Goal: Use online tool/utility: Utilize a website feature to perform a specific function

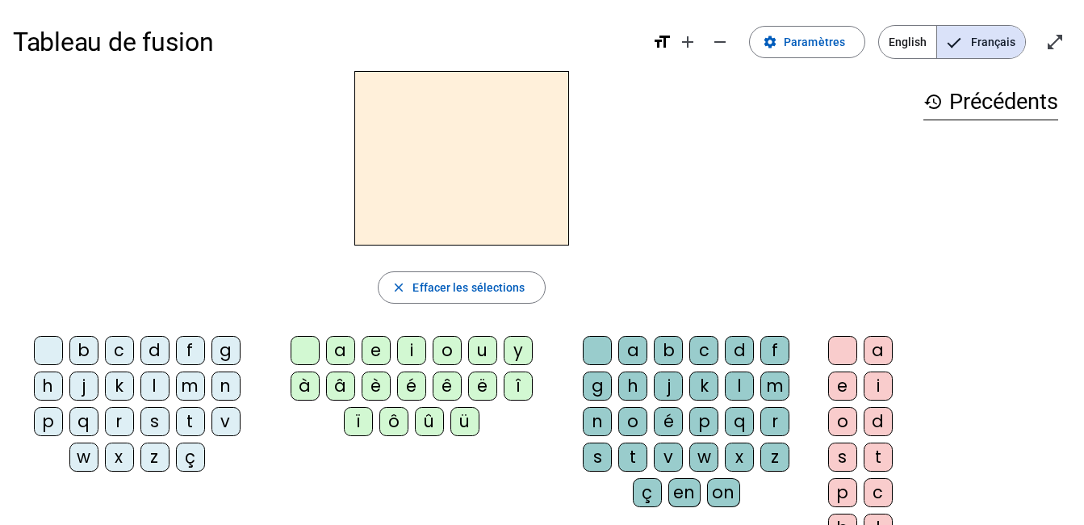
click at [154, 352] on div "d" at bounding box center [155, 350] width 29 height 29
click at [190, 424] on div "t" at bounding box center [190, 421] width 29 height 29
click at [375, 350] on div "e" at bounding box center [376, 350] width 29 height 29
click at [156, 350] on div "d" at bounding box center [155, 350] width 29 height 29
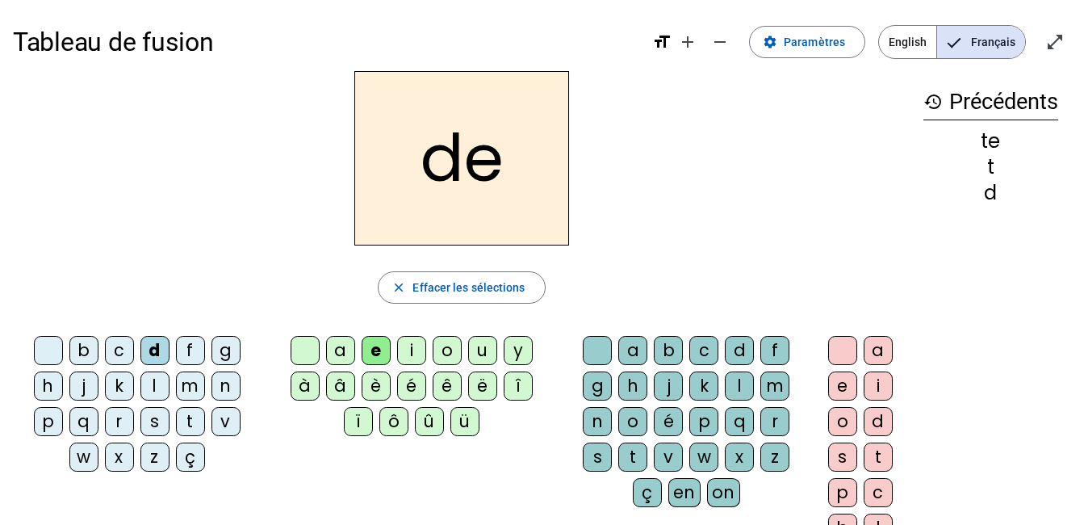
click at [50, 354] on div at bounding box center [48, 350] width 29 height 29
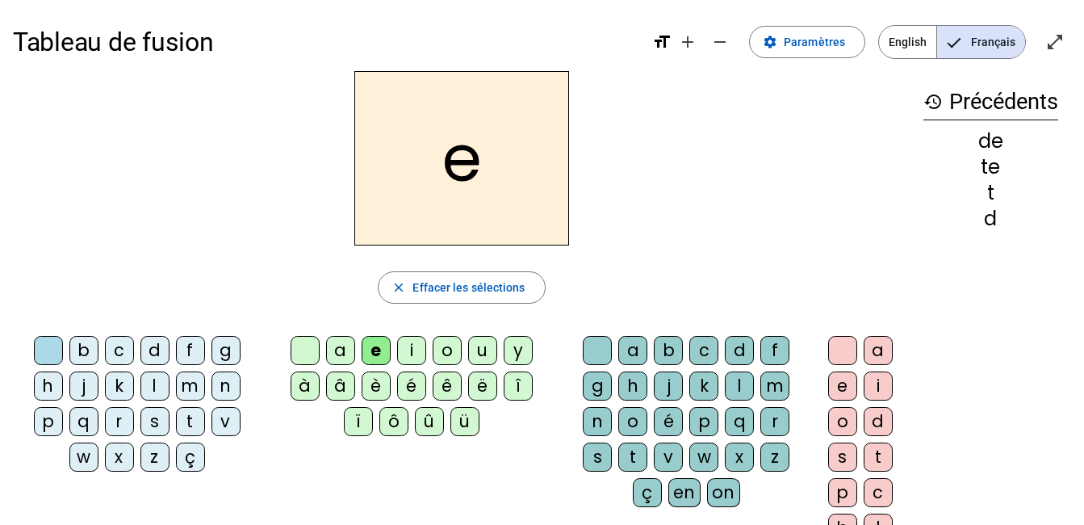
click at [776, 382] on div "m" at bounding box center [775, 385] width 29 height 29
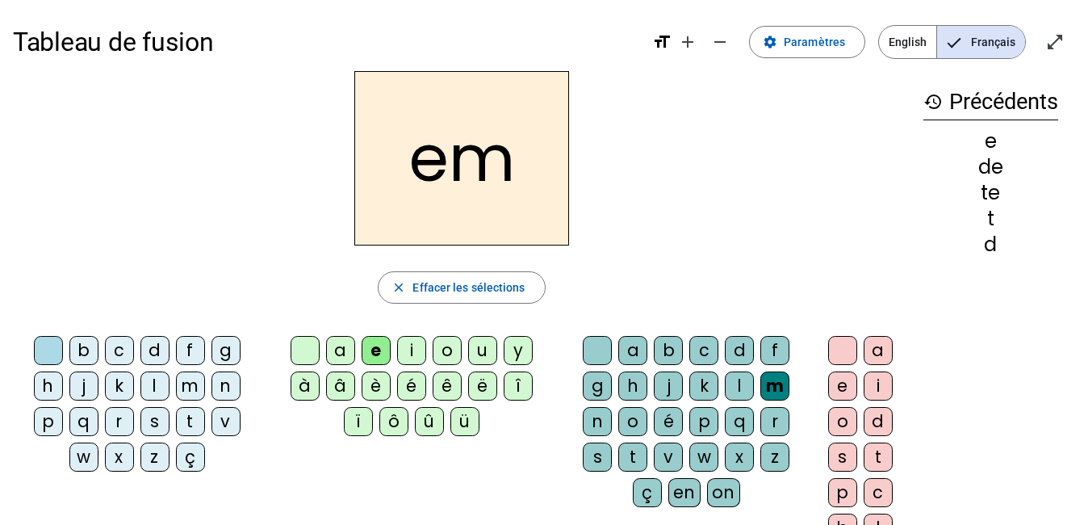
click at [46, 355] on div at bounding box center [48, 350] width 29 height 29
click at [609, 355] on div at bounding box center [597, 350] width 29 height 29
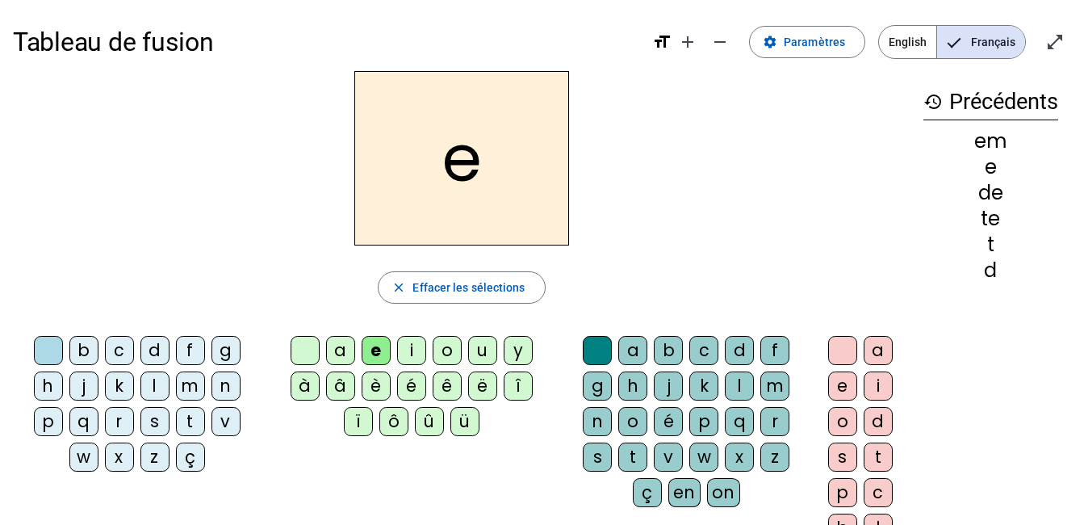
click at [308, 354] on div at bounding box center [305, 350] width 29 height 29
click at [779, 382] on div "m" at bounding box center [775, 385] width 29 height 29
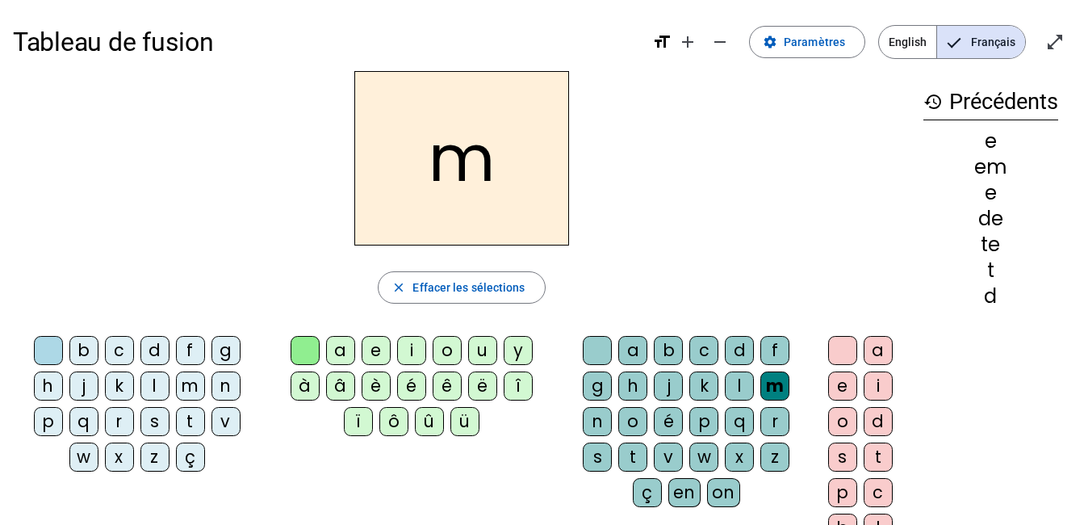
click at [837, 395] on div "e" at bounding box center [843, 385] width 29 height 29
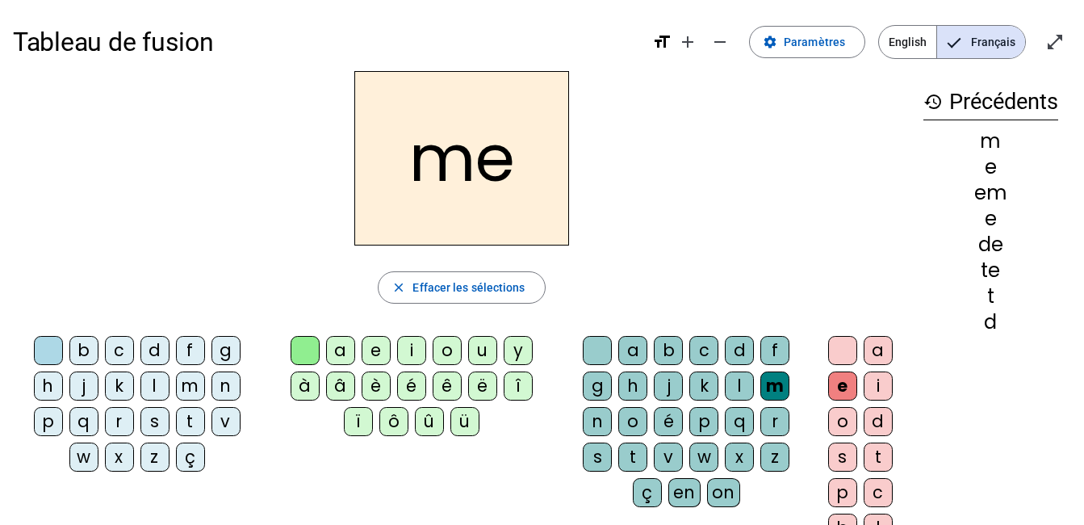
click at [604, 350] on div at bounding box center [597, 350] width 29 height 29
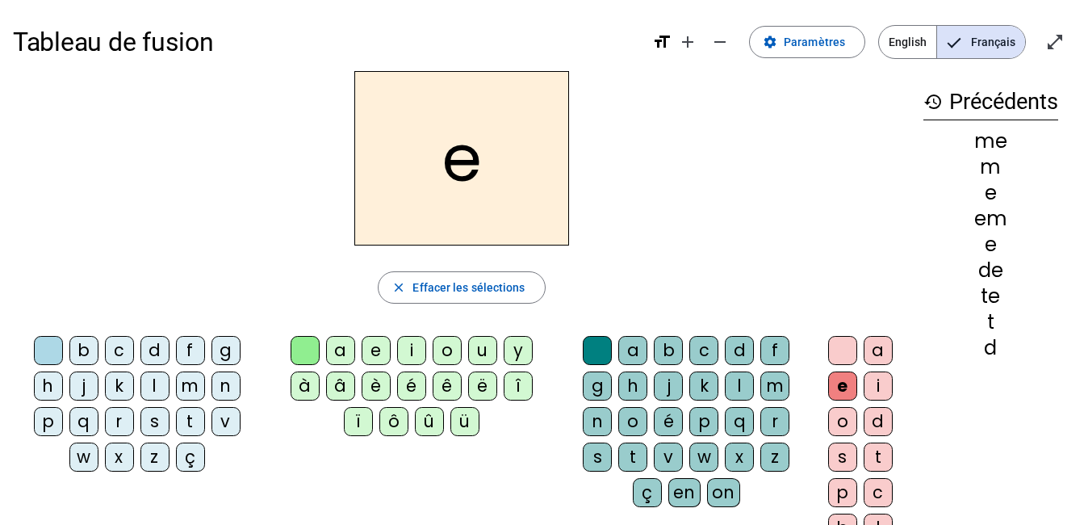
click at [846, 343] on div at bounding box center [843, 350] width 29 height 29
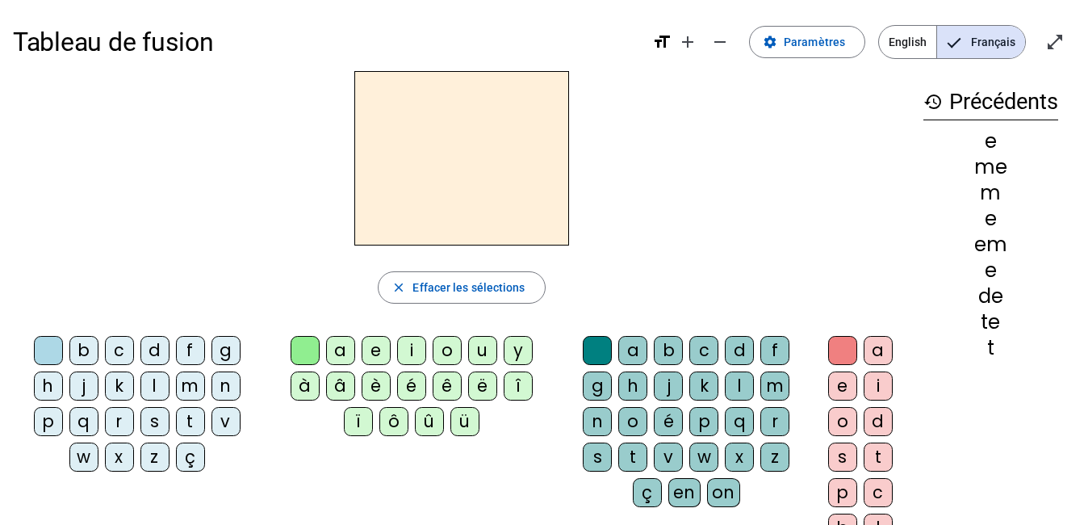
click at [199, 391] on div "m" at bounding box center [190, 385] width 29 height 29
click at [374, 350] on div "e" at bounding box center [376, 350] width 29 height 29
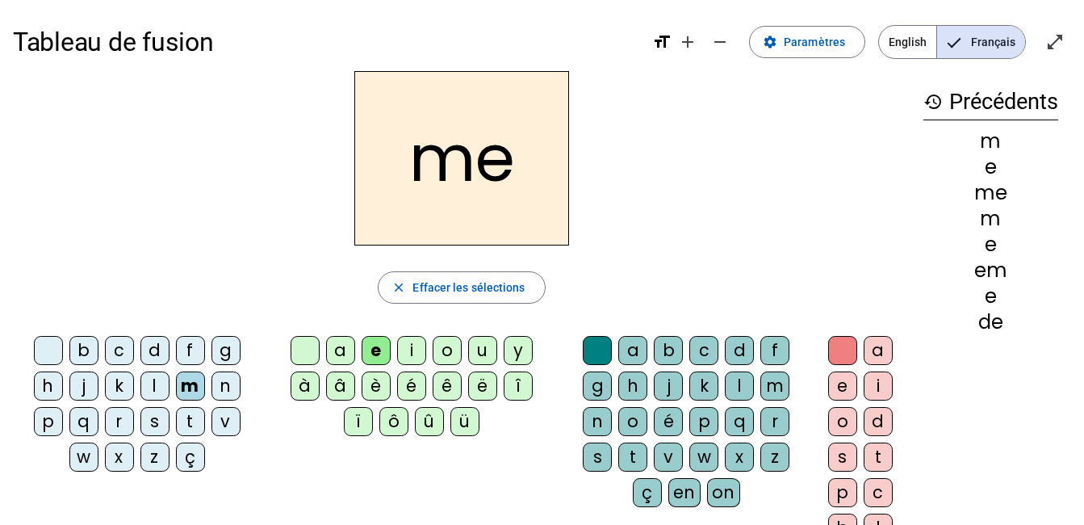
click at [631, 456] on div "t" at bounding box center [633, 457] width 29 height 29
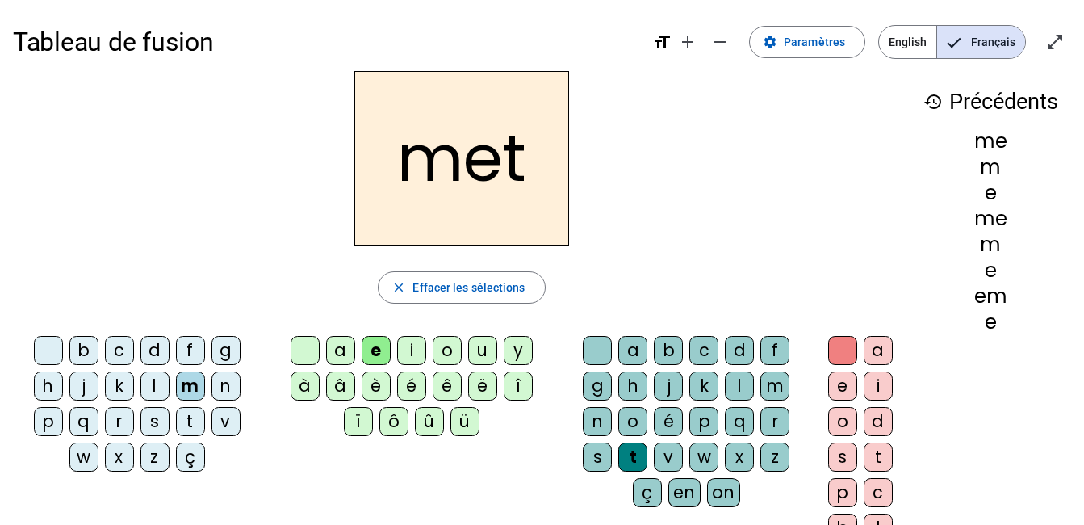
click at [841, 456] on div "s" at bounding box center [843, 457] width 29 height 29
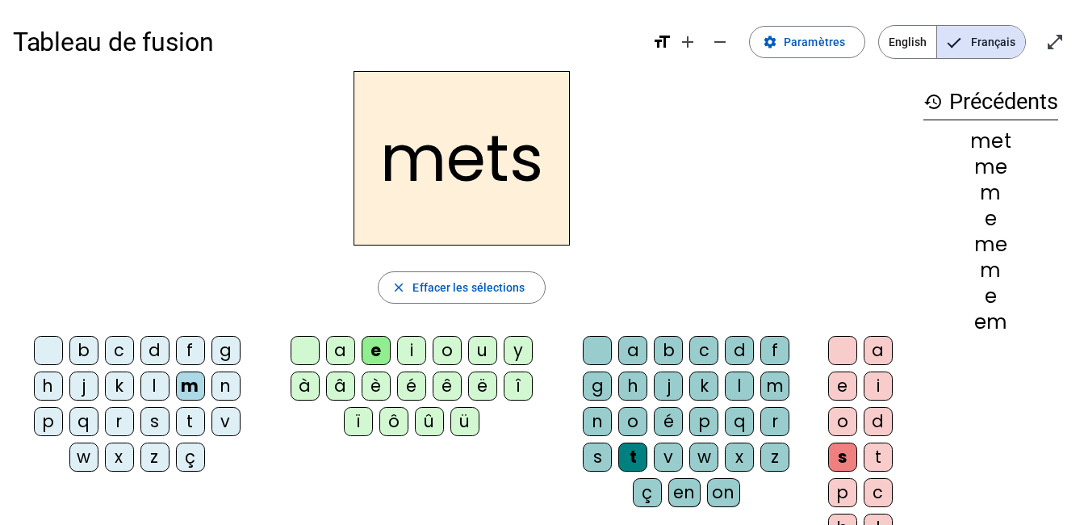
click at [631, 455] on div "t" at bounding box center [633, 457] width 29 height 29
click at [600, 354] on div at bounding box center [597, 350] width 29 height 29
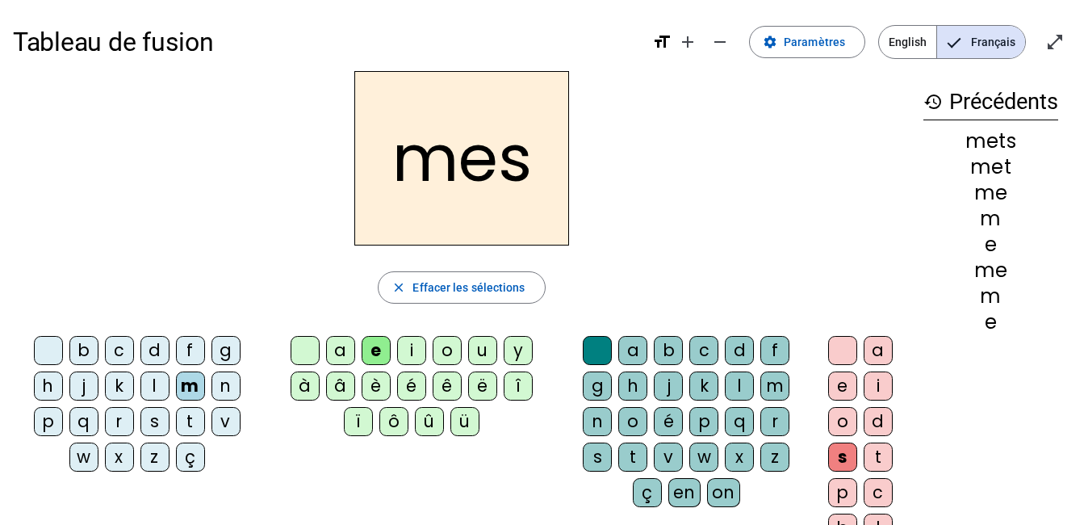
click at [831, 357] on div at bounding box center [843, 350] width 29 height 29
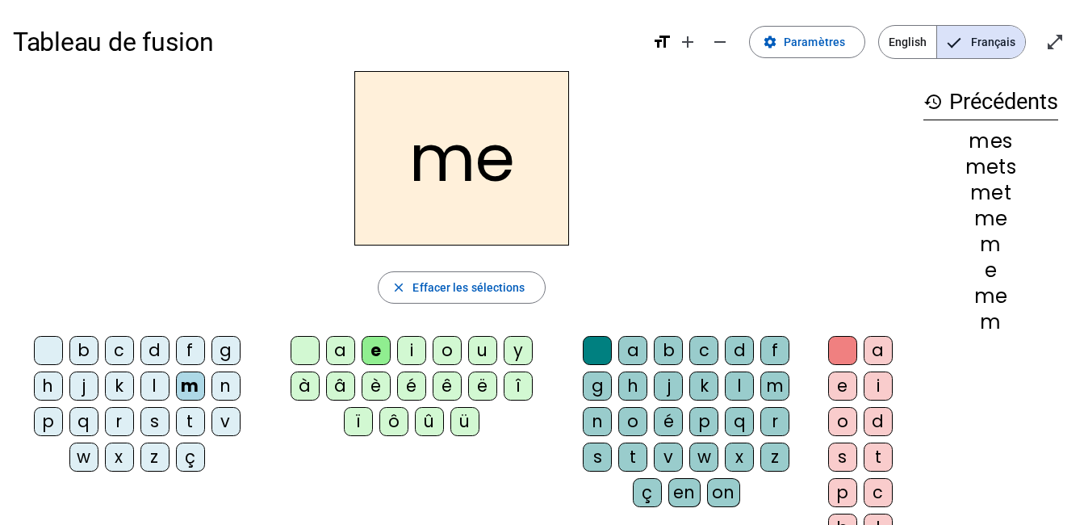
click at [341, 352] on div "a" at bounding box center [340, 350] width 29 height 29
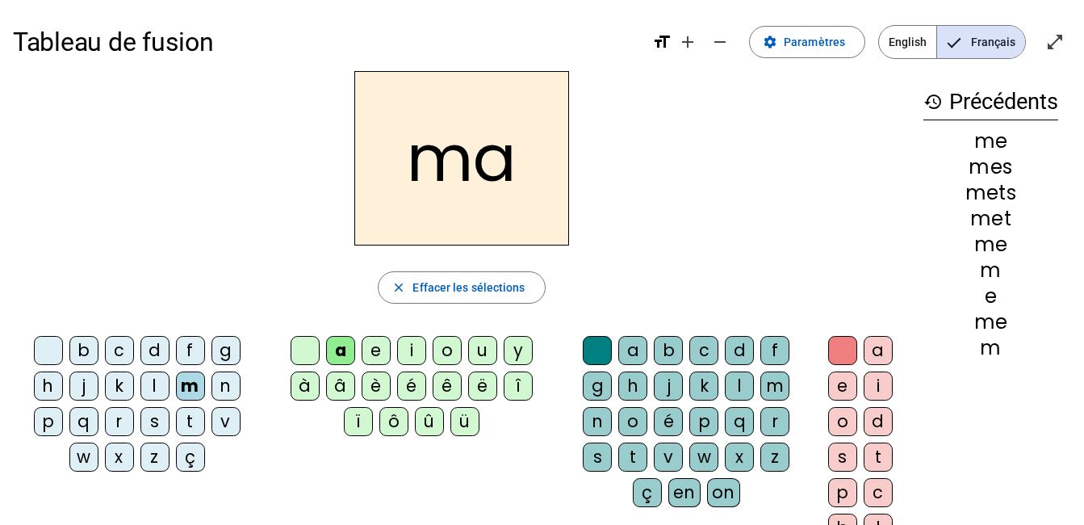
click at [154, 386] on div "l" at bounding box center [155, 385] width 29 height 29
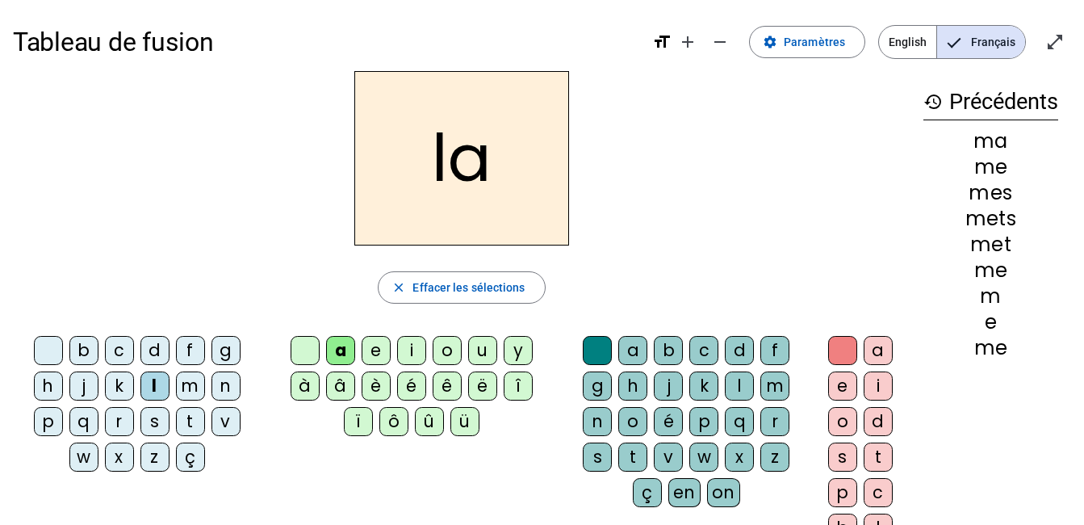
click at [192, 383] on div "m" at bounding box center [190, 385] width 29 height 29
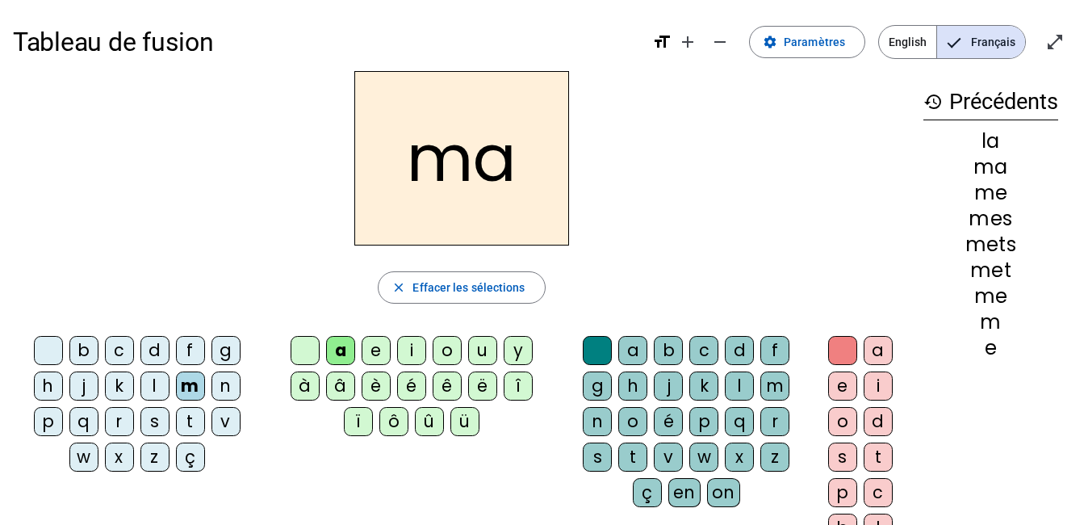
click at [739, 389] on div "l" at bounding box center [739, 385] width 29 height 29
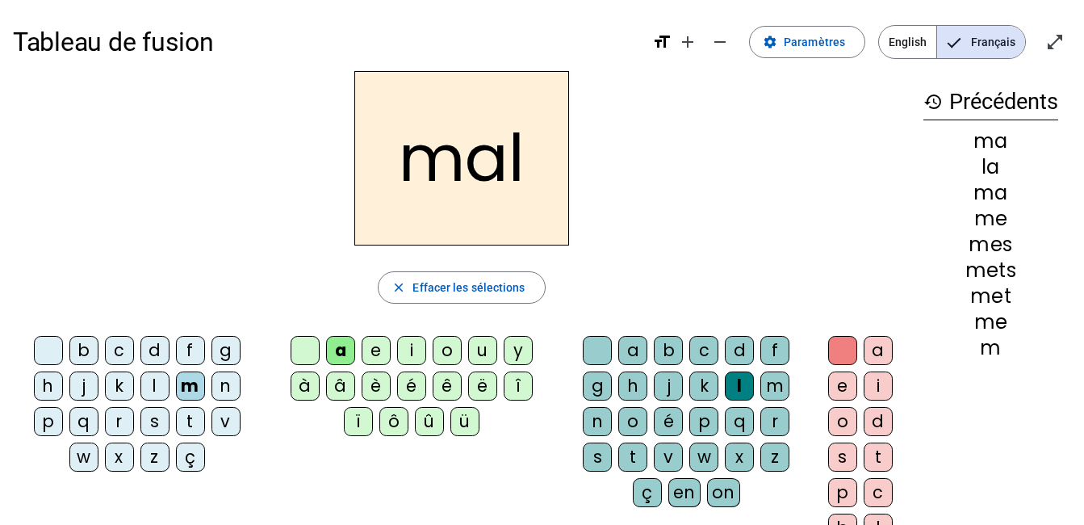
click at [411, 350] on div "i" at bounding box center [411, 350] width 29 height 29
